Goal: Book appointment/travel/reservation

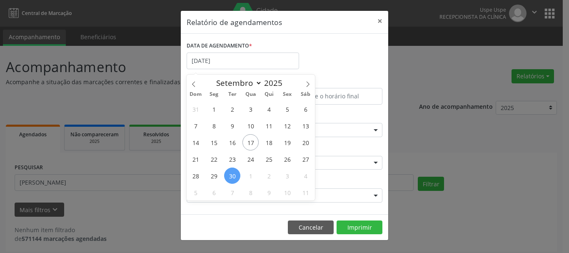
select select "8"
click at [250, 155] on span "24" at bounding box center [251, 159] width 16 height 16
type input "[DATE]"
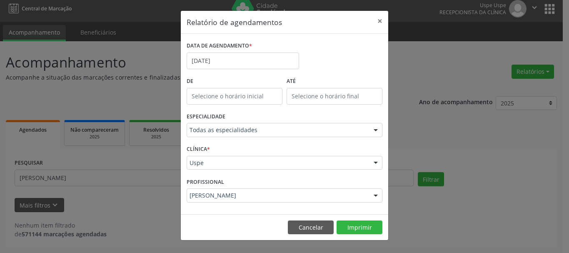
click at [227, 209] on div "DATA DE AGENDAMENTO * [DATE] De ATÉ ESPECIALIDADE Todas as especialidades Todas…" at bounding box center [285, 124] width 208 height 180
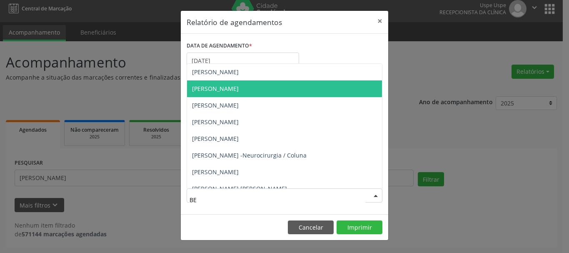
type input "BED"
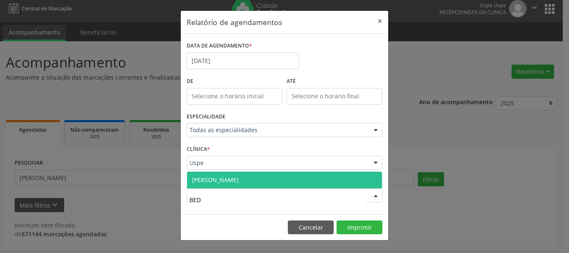
click at [233, 178] on span "[PERSON_NAME]" at bounding box center [215, 180] width 47 height 8
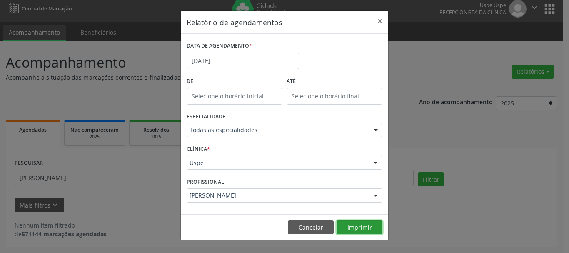
click at [371, 225] on button "Imprimir" at bounding box center [360, 227] width 46 height 14
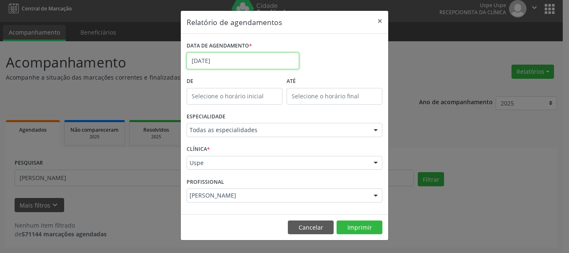
click at [231, 60] on input "[DATE]" at bounding box center [243, 61] width 113 height 17
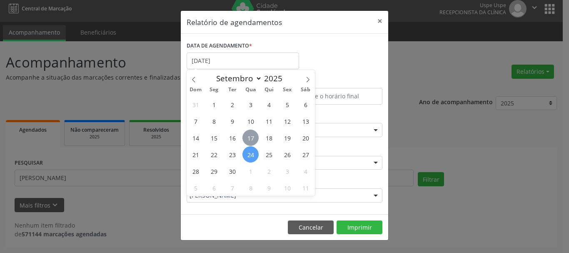
click at [258, 140] on span "17" at bounding box center [251, 138] width 16 height 16
type input "[DATE]"
click at [258, 140] on span "17" at bounding box center [251, 138] width 16 height 16
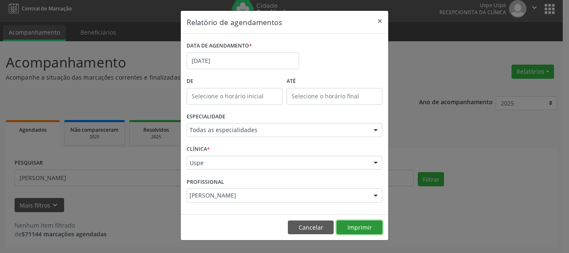
click at [361, 225] on button "Imprimir" at bounding box center [360, 227] width 46 height 14
